Goal: Check status: Check status

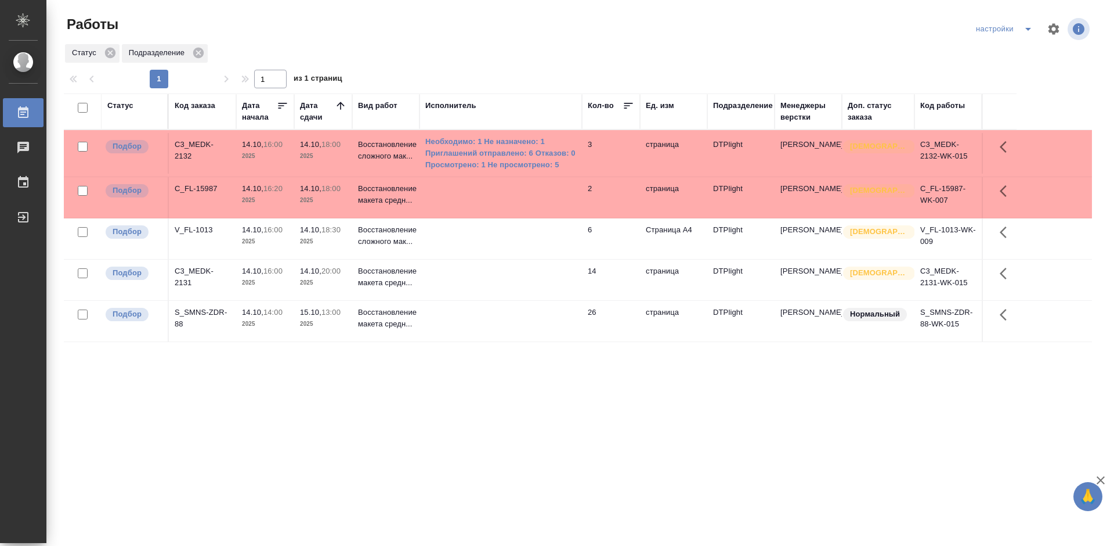
click at [415, 368] on div "Статус Код заказа Дата начала Дата сдачи Вид работ Исполнитель Кол-во Ед. изм П…" at bounding box center [578, 302] width 1028 height 418
click at [203, 269] on div "C3_MEDK-2131" at bounding box center [203, 276] width 56 height 23
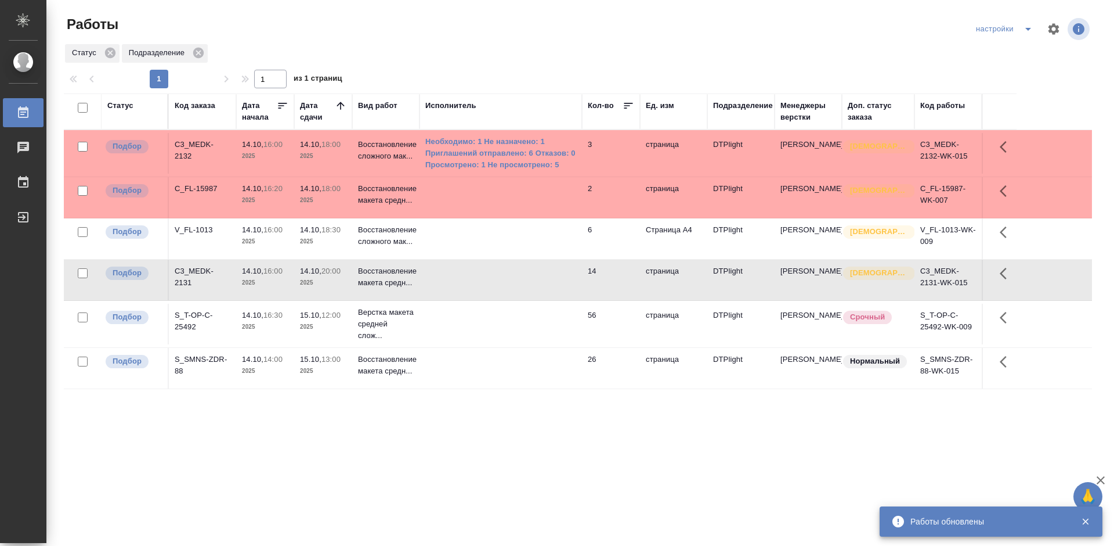
click at [407, 453] on div "Статус Код заказа Дата начала Дата сдачи Вид работ Исполнитель Кол-во Ед. изм П…" at bounding box center [578, 302] width 1028 height 418
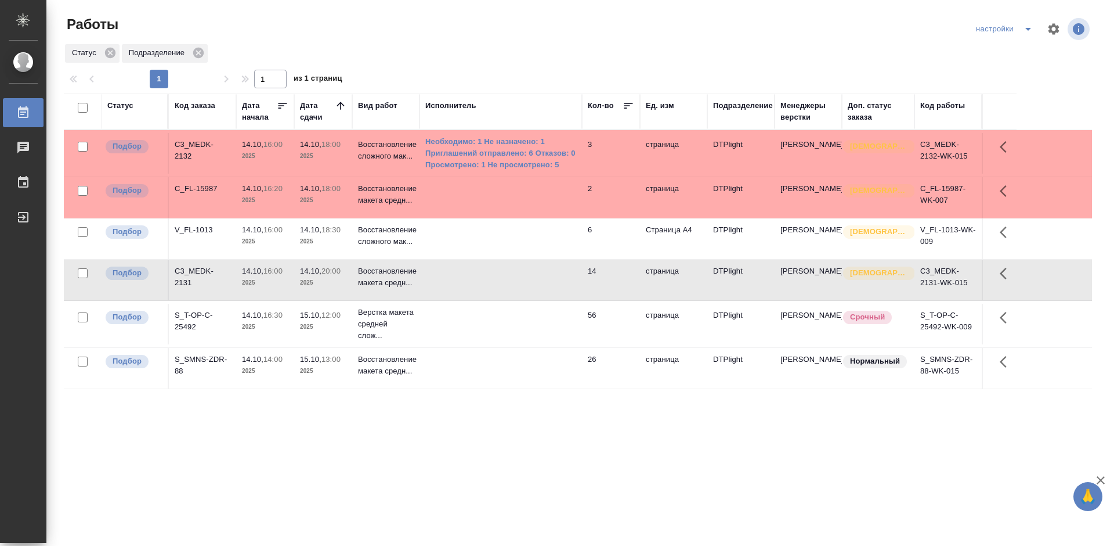
click at [186, 314] on div "S_T-OP-C-25492" at bounding box center [203, 320] width 56 height 23
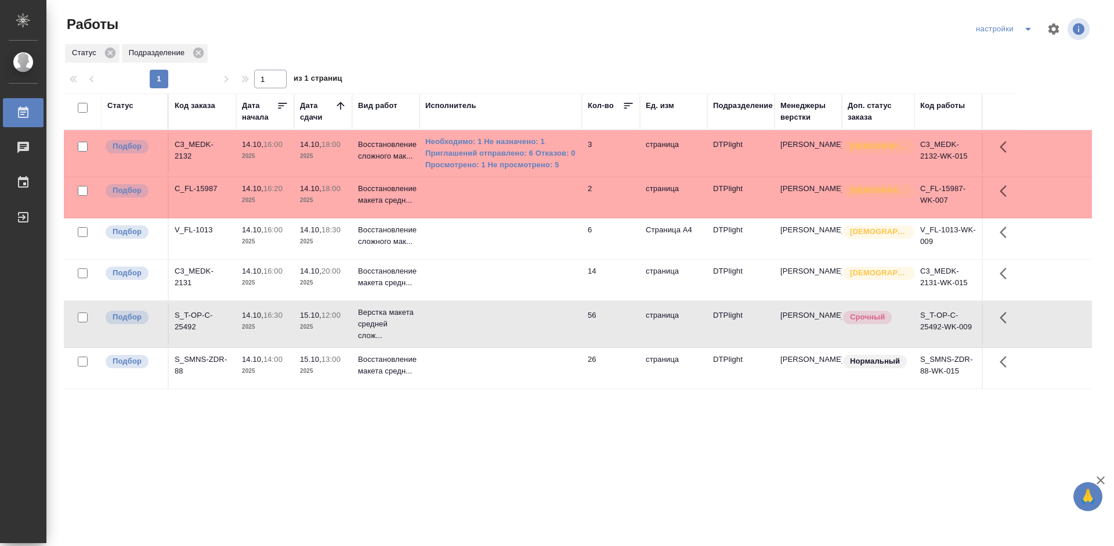
click at [186, 314] on div "S_T-OP-C-25492" at bounding box center [203, 320] width 56 height 23
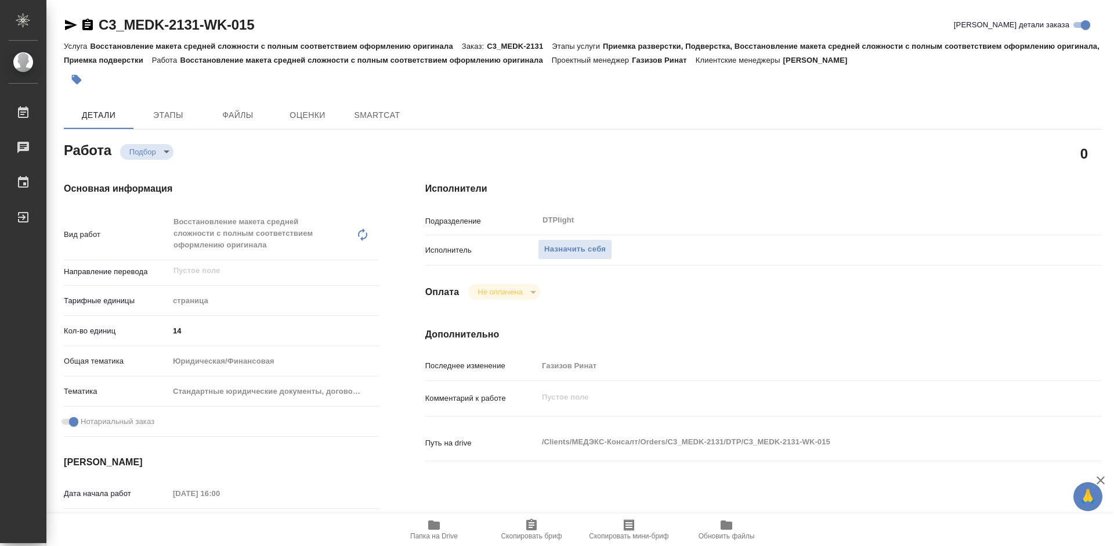
type textarea "x"
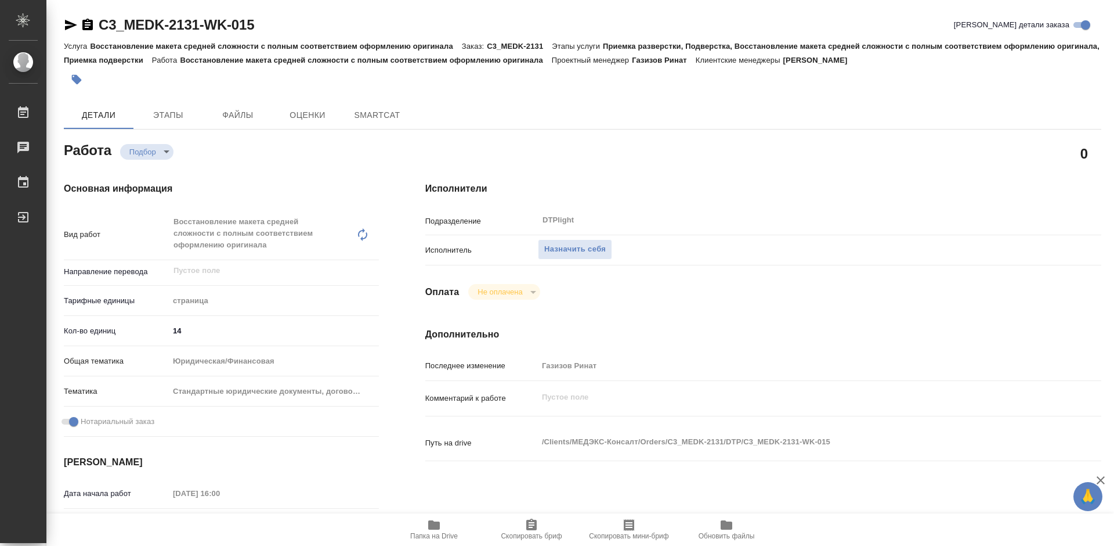
type textarea "x"
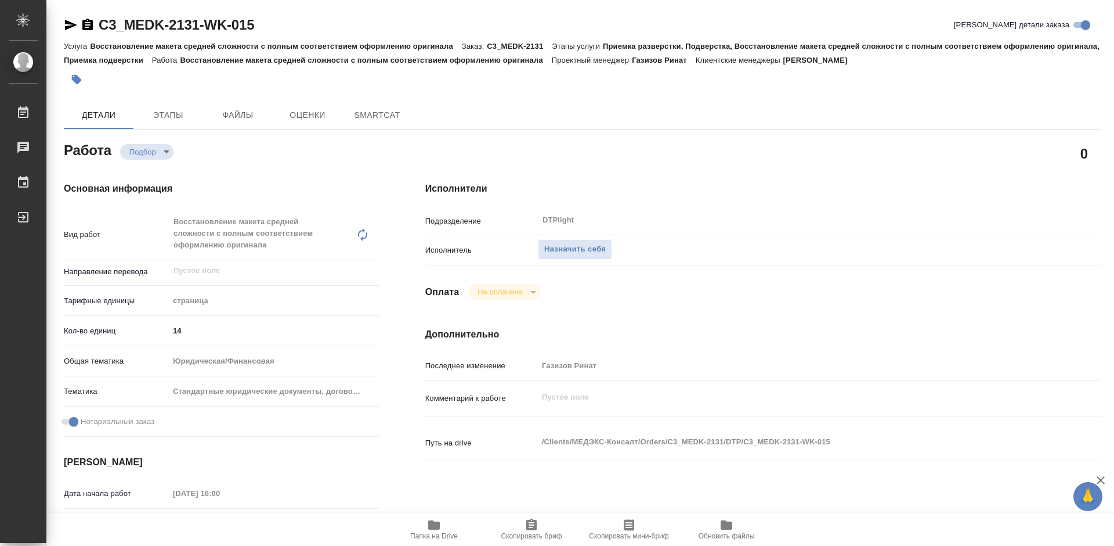
type textarea "x"
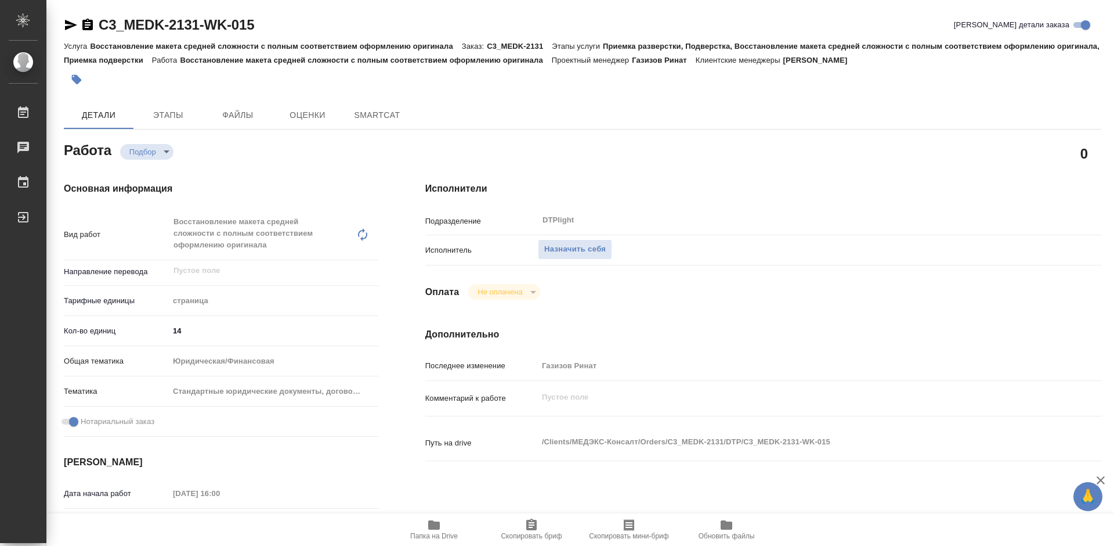
type textarea "x"
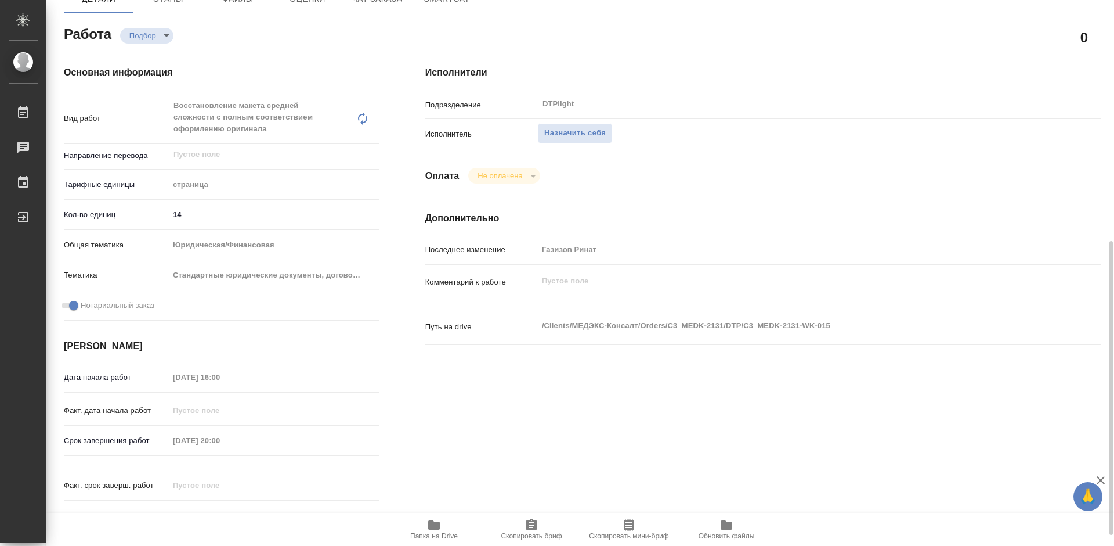
scroll to position [232, 0]
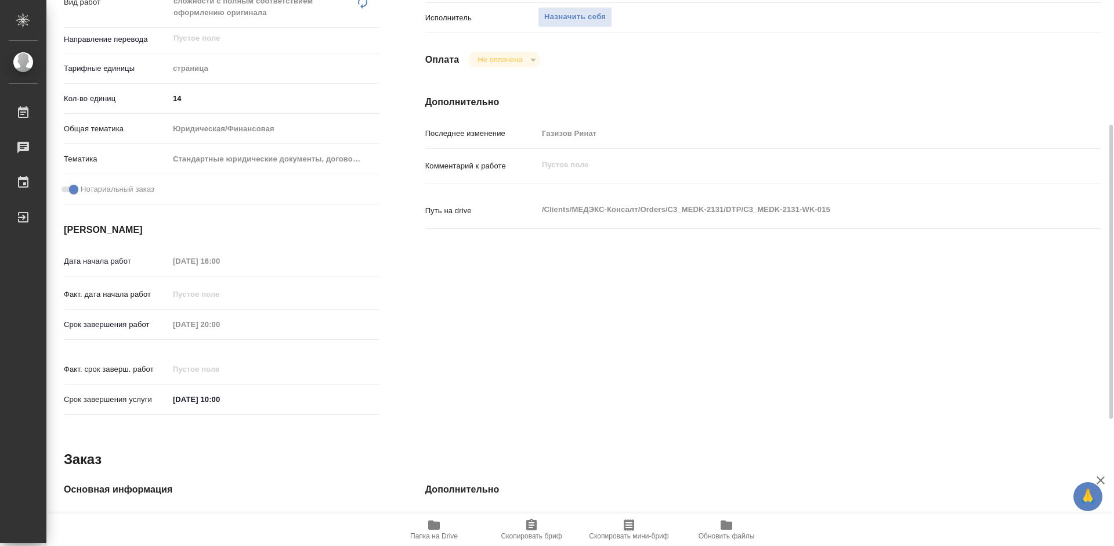
type textarea "x"
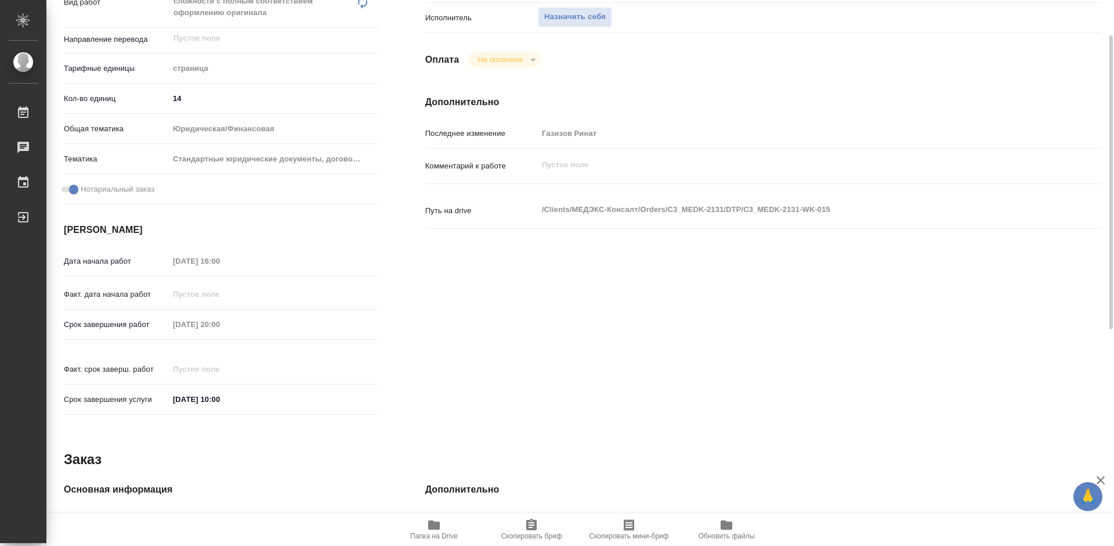
type textarea "x"
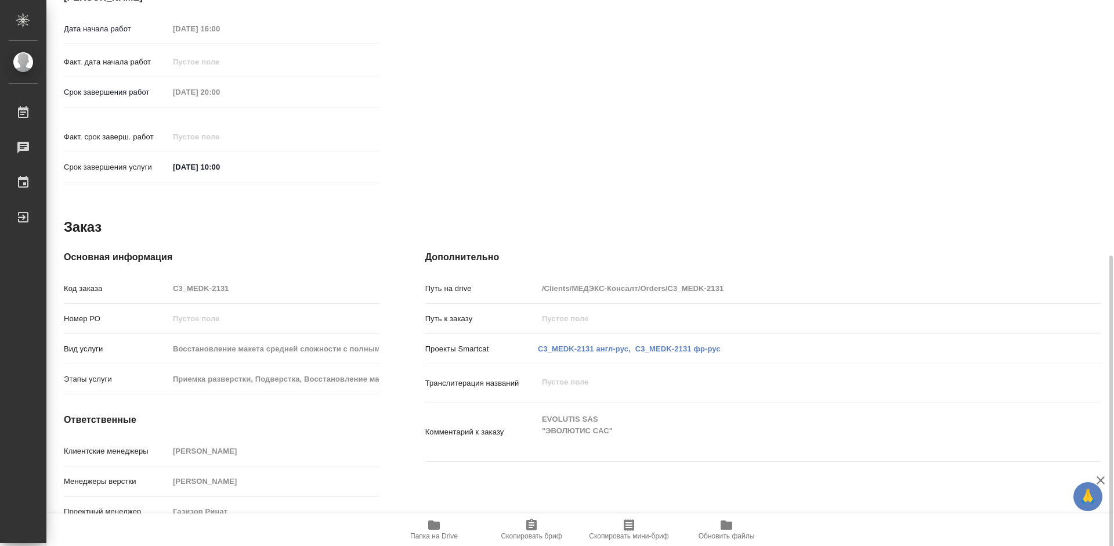
scroll to position [468, 0]
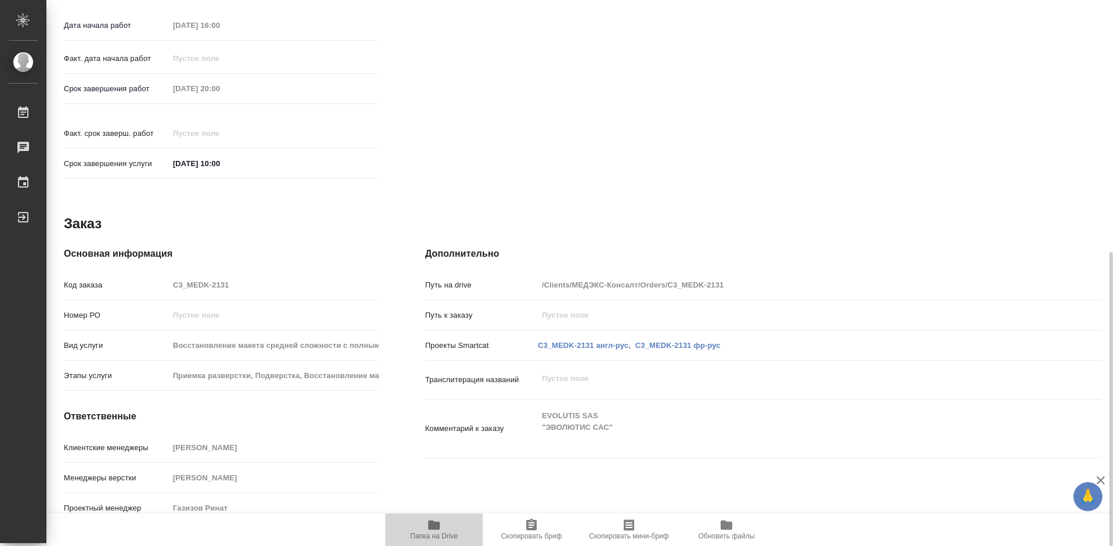
click at [435, 530] on icon "button" at bounding box center [434, 525] width 14 height 14
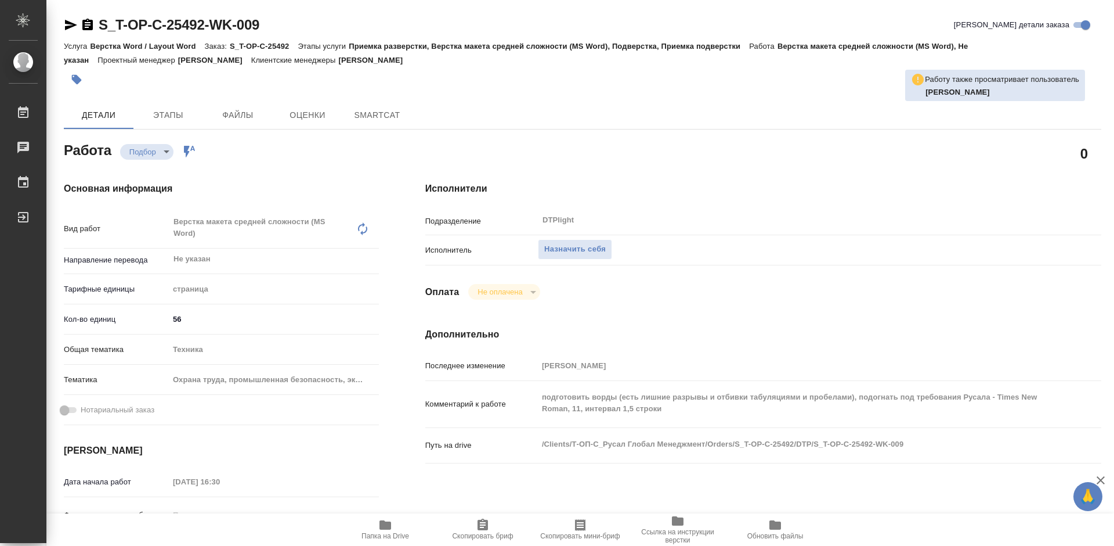
type textarea "x"
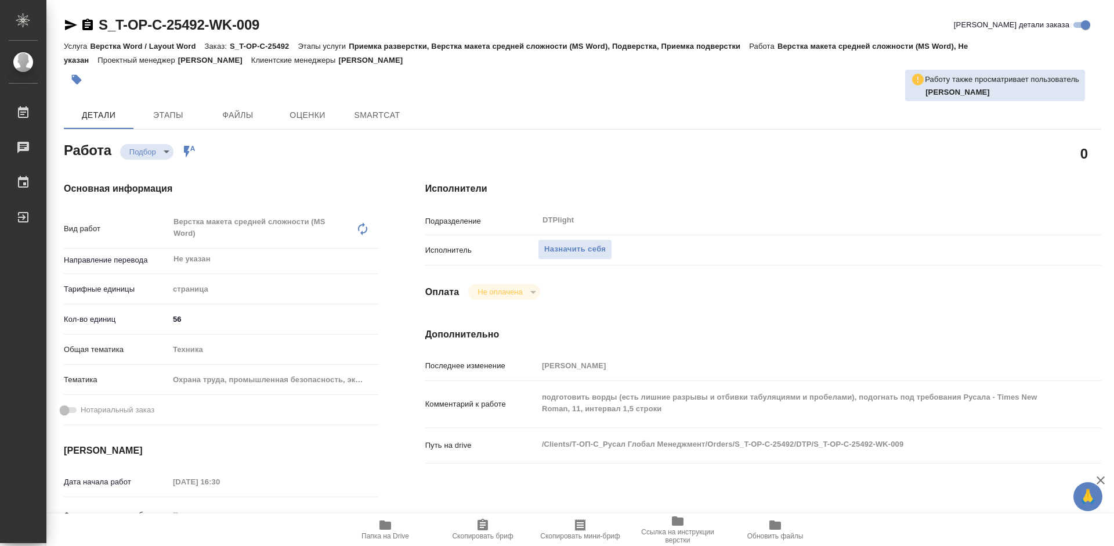
type textarea "x"
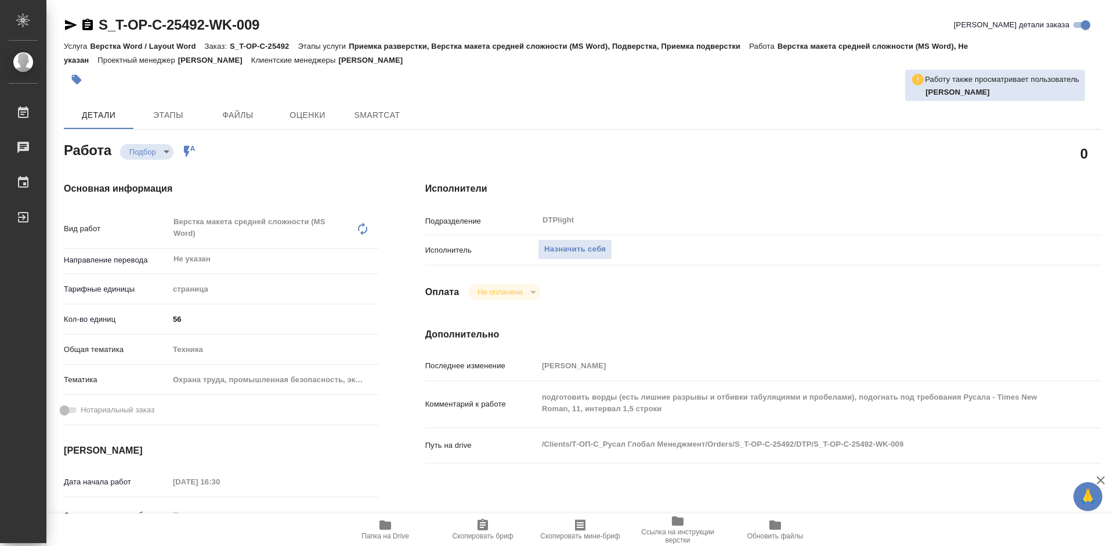
type textarea "x"
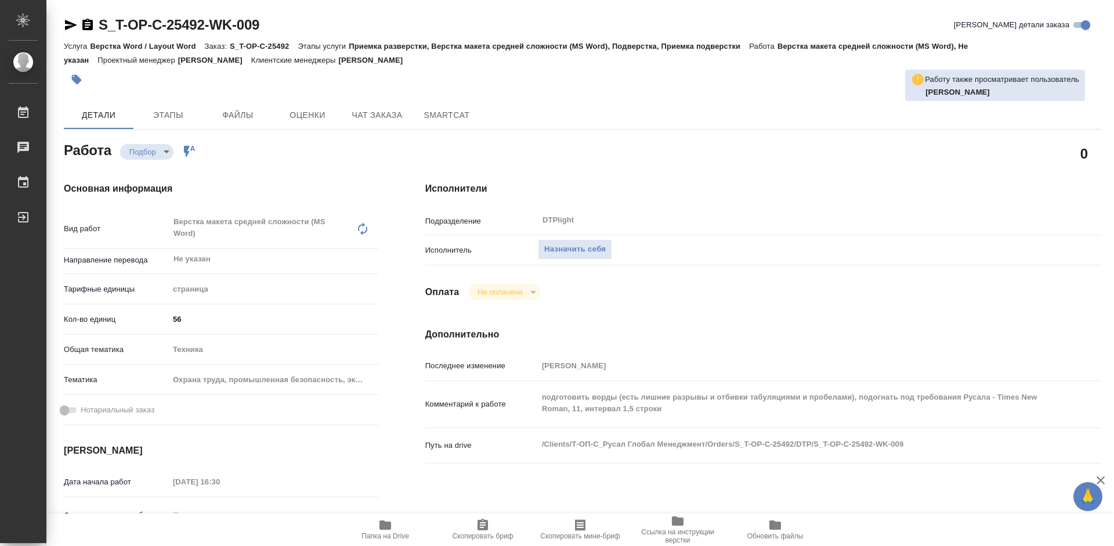
type textarea "x"
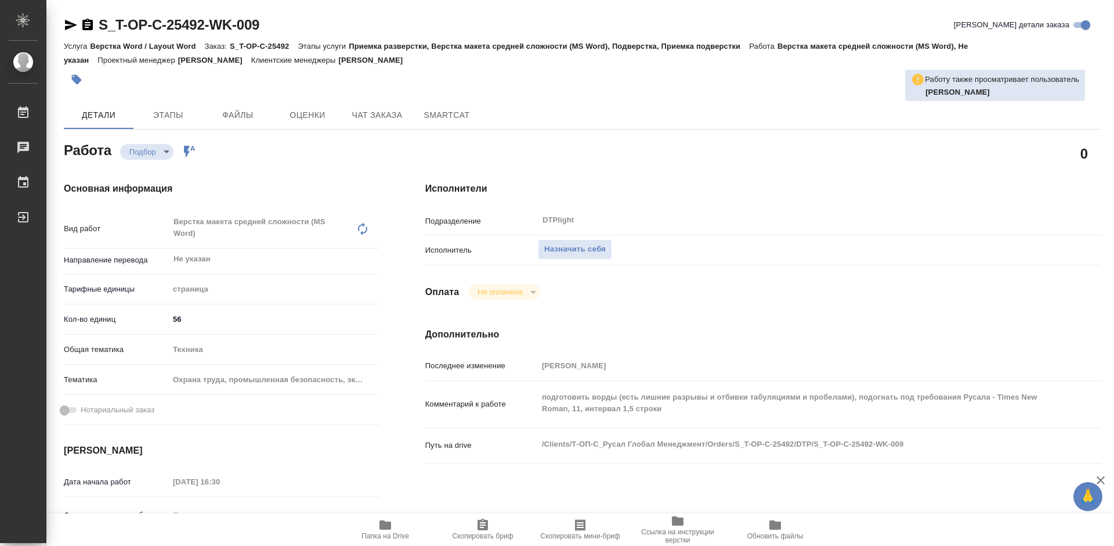
type textarea "x"
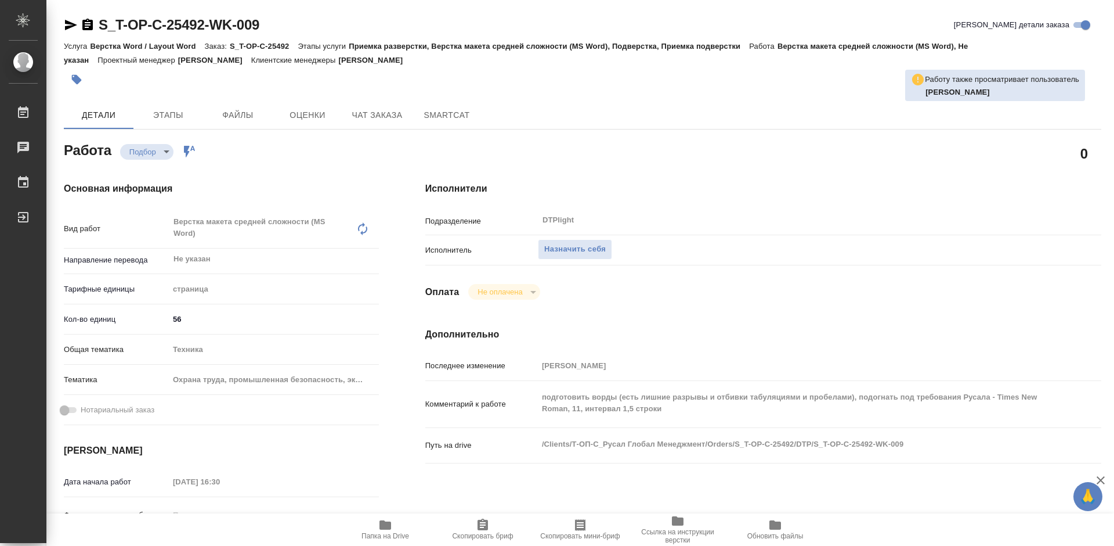
click at [387, 526] on icon "button" at bounding box center [386, 524] width 12 height 9
type textarea "x"
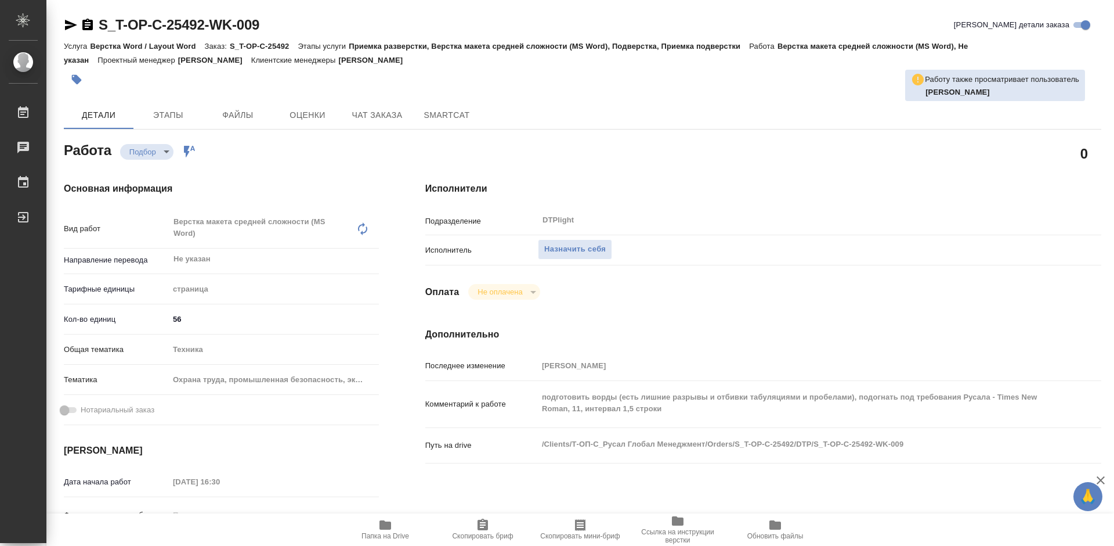
type textarea "x"
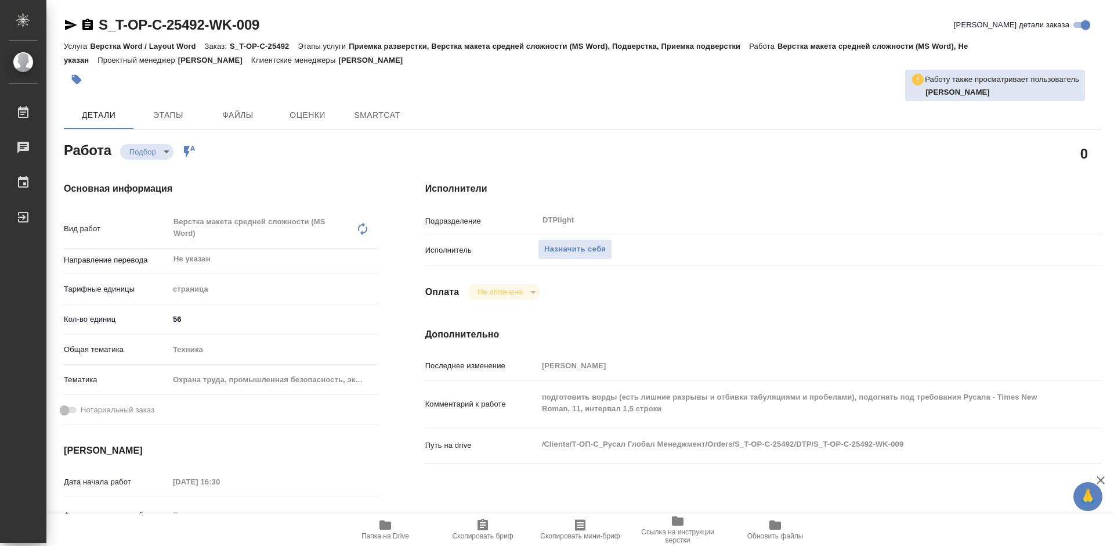
type textarea "x"
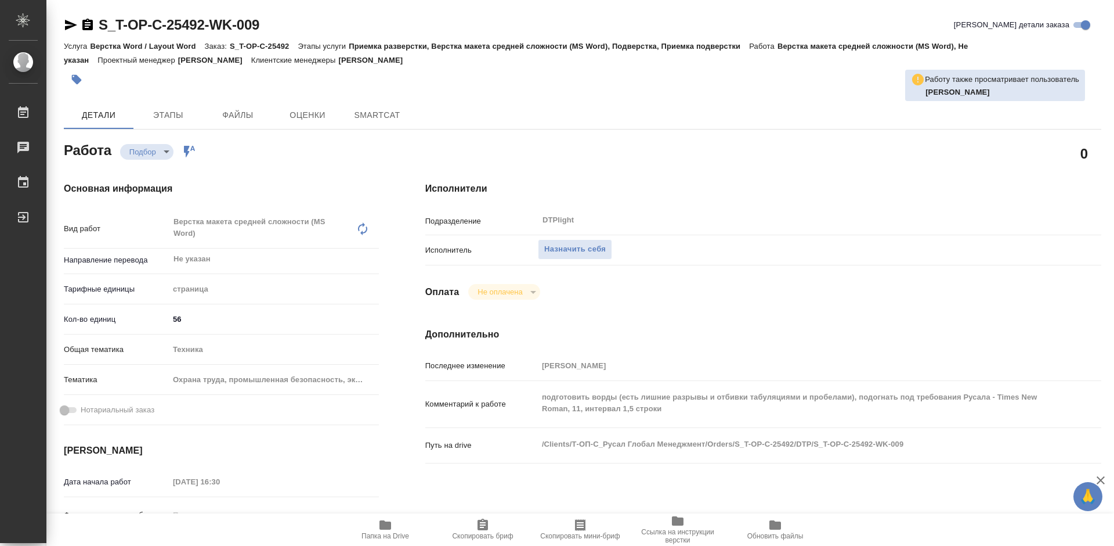
type textarea "x"
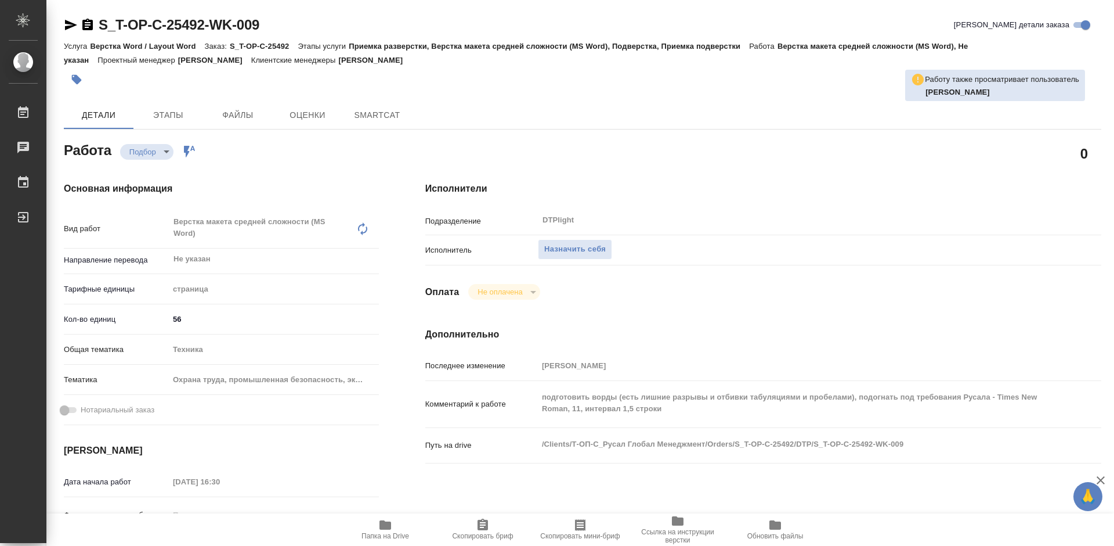
type textarea "x"
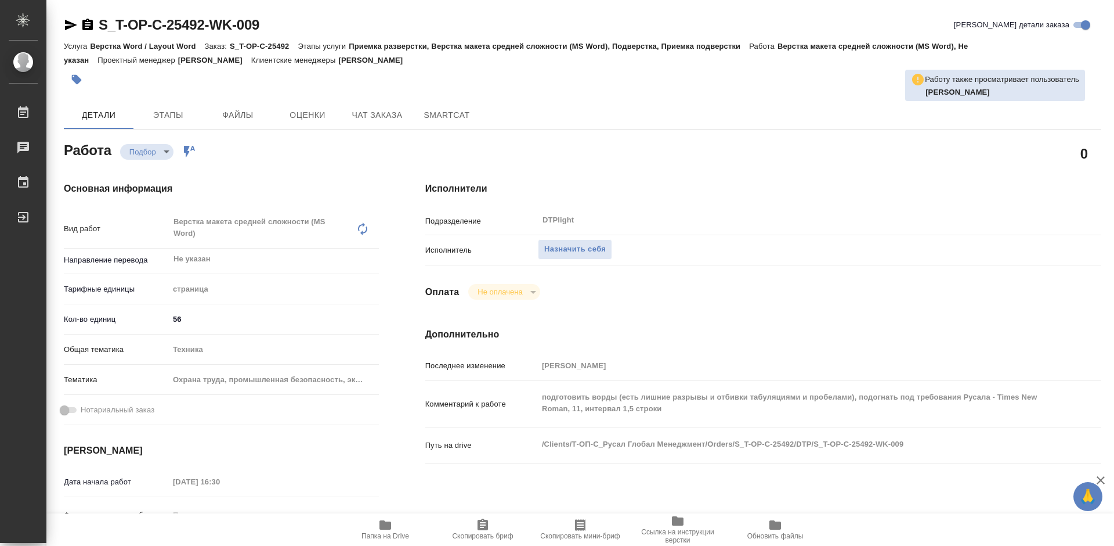
type textarea "x"
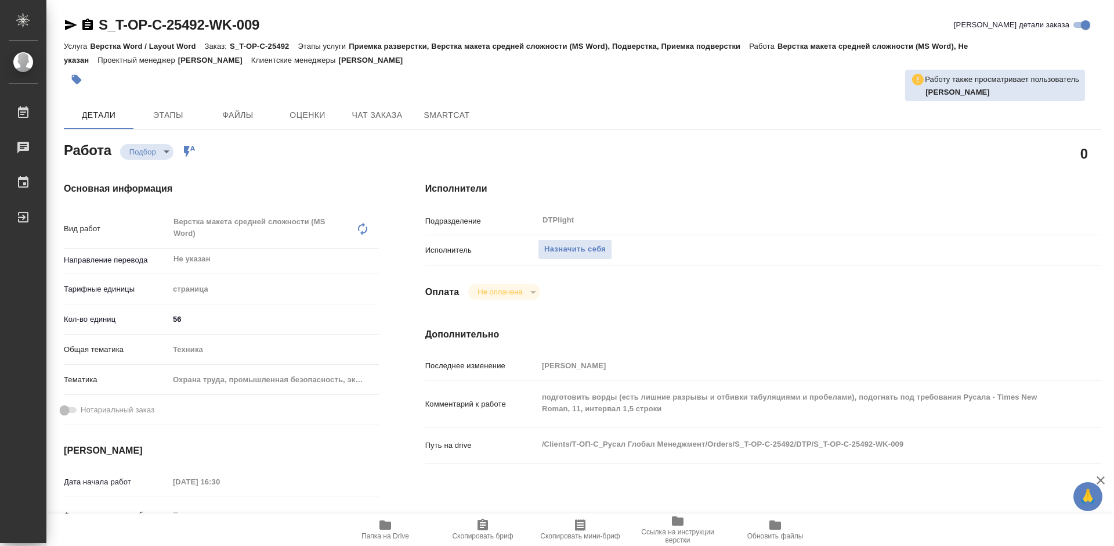
type textarea "x"
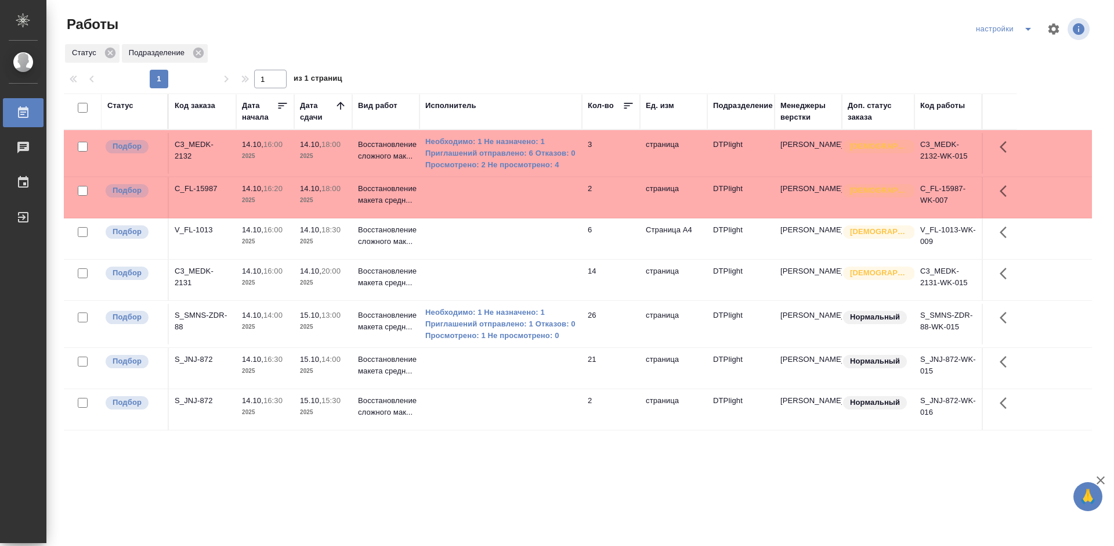
click at [189, 358] on div "S_JNJ-872" at bounding box center [203, 359] width 56 height 12
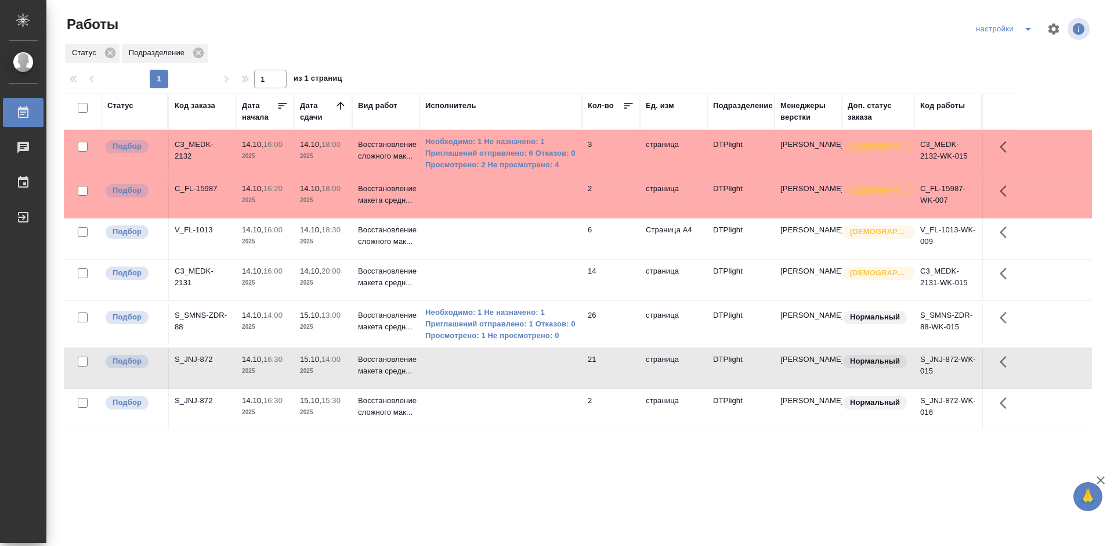
click at [189, 358] on div "S_JNJ-872" at bounding box center [203, 359] width 56 height 12
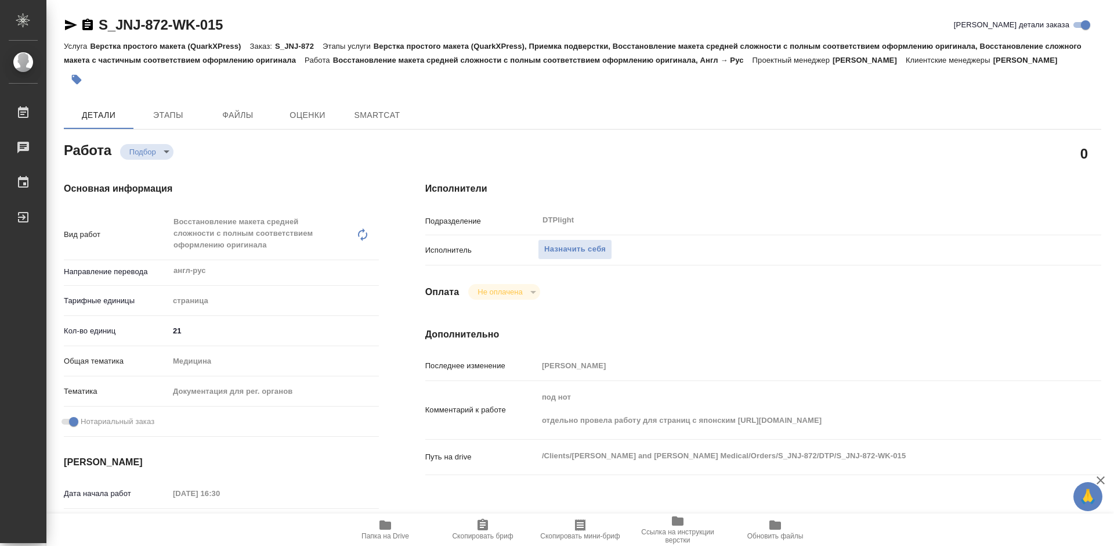
type textarea "x"
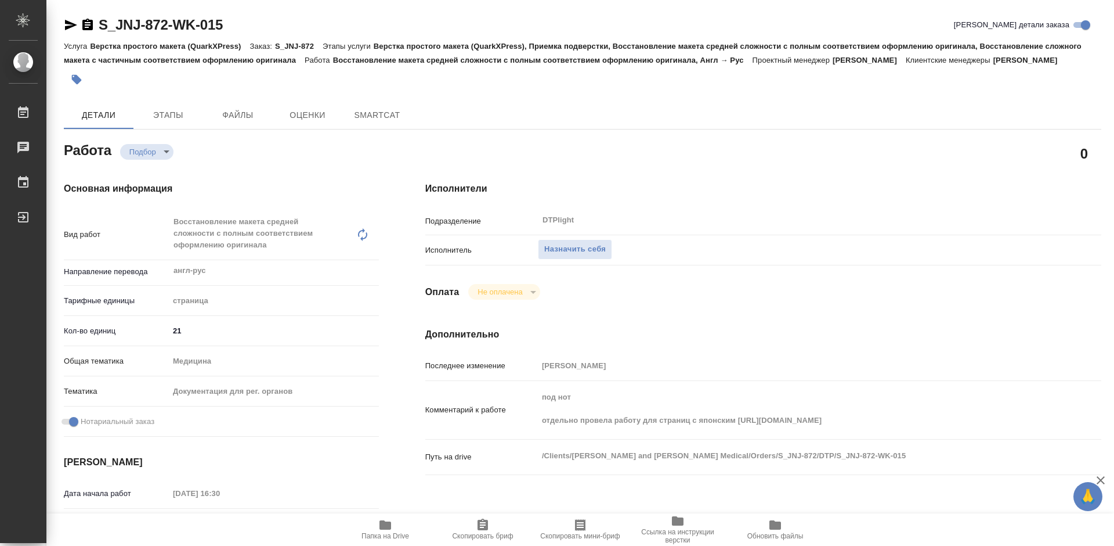
type textarea "x"
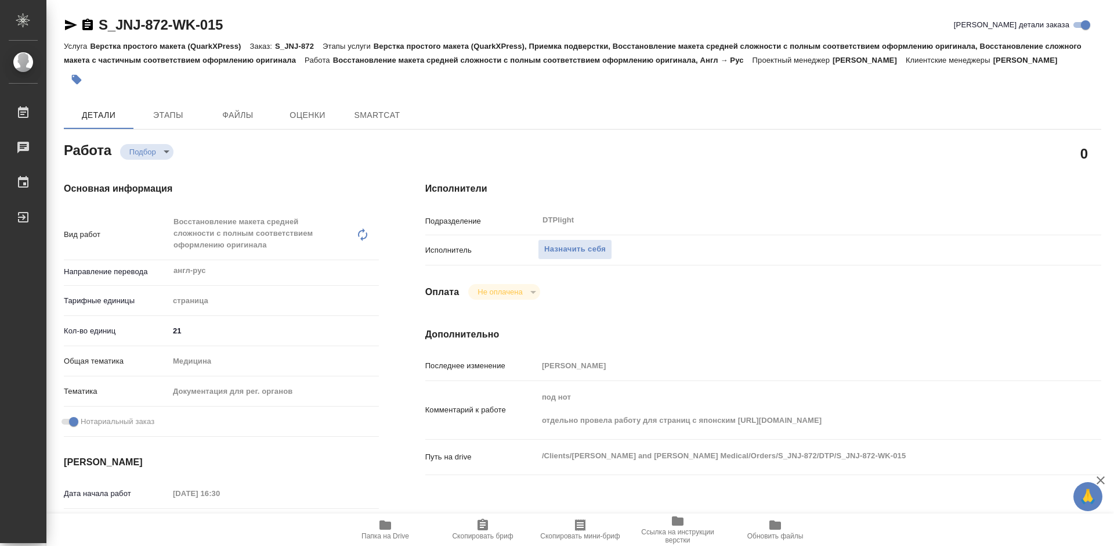
type textarea "x"
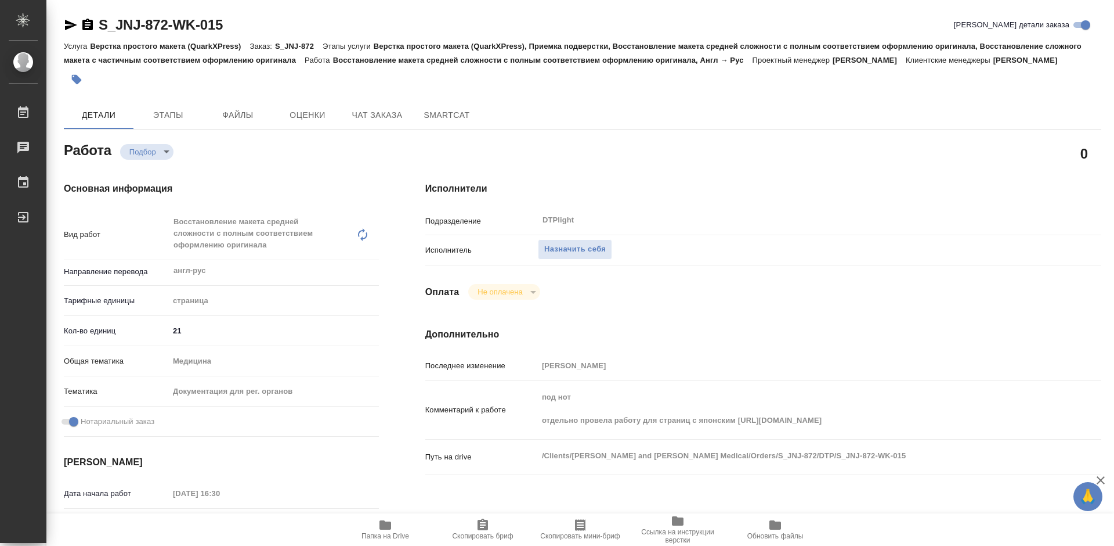
type textarea "x"
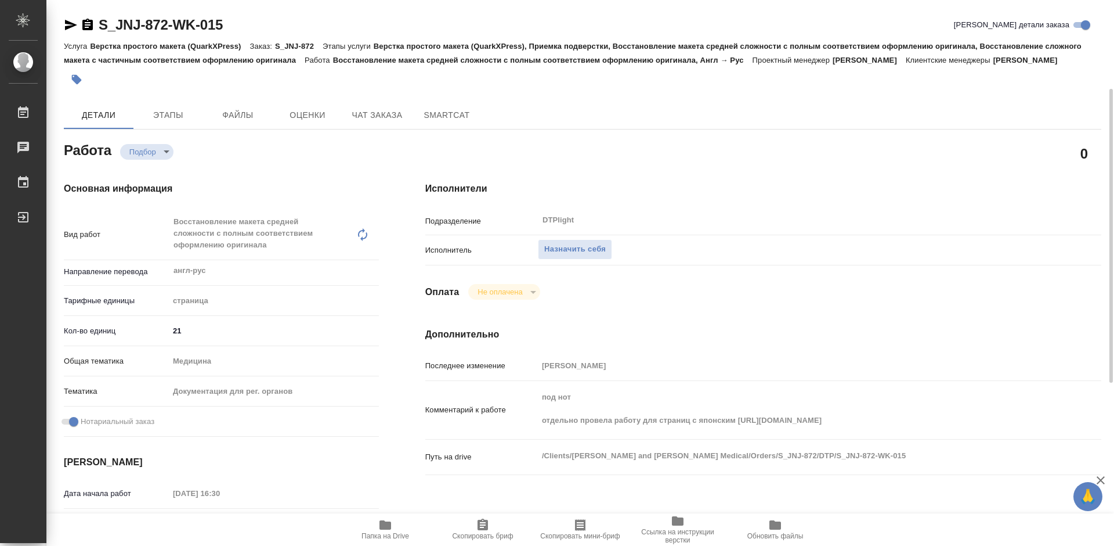
scroll to position [58, 0]
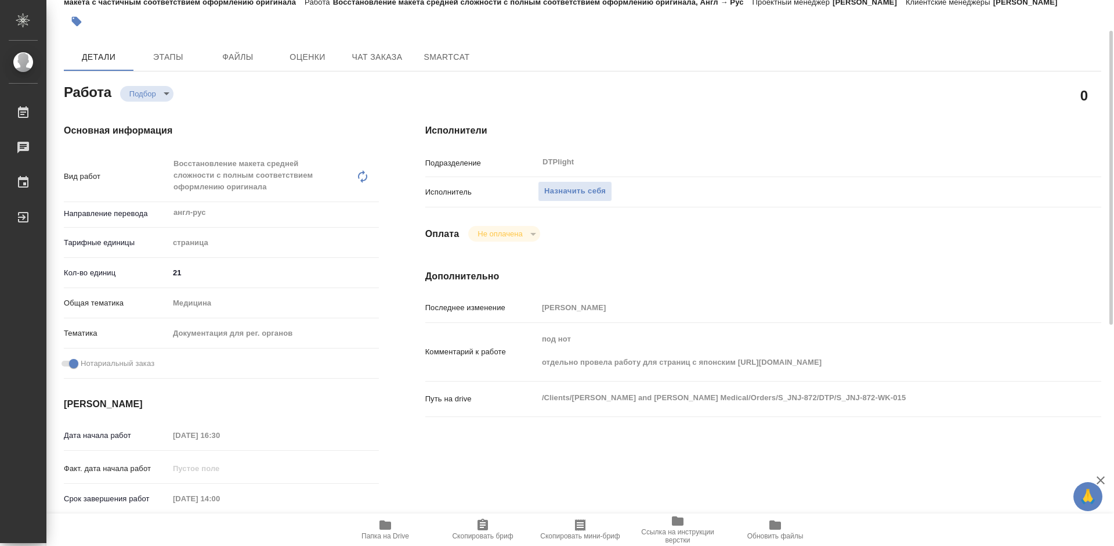
type textarea "x"
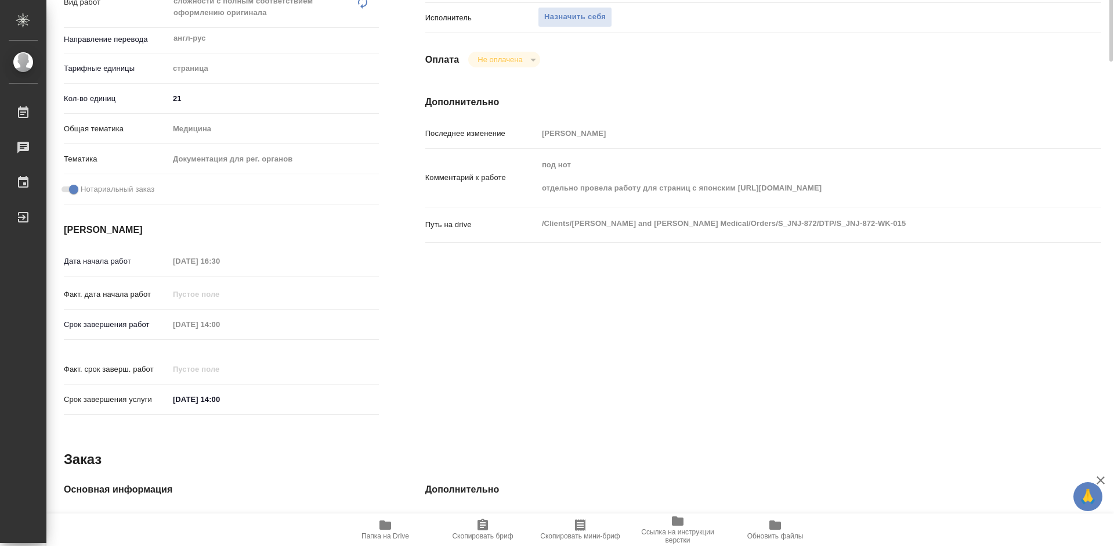
scroll to position [0, 0]
